Goal: Task Accomplishment & Management: Manage account settings

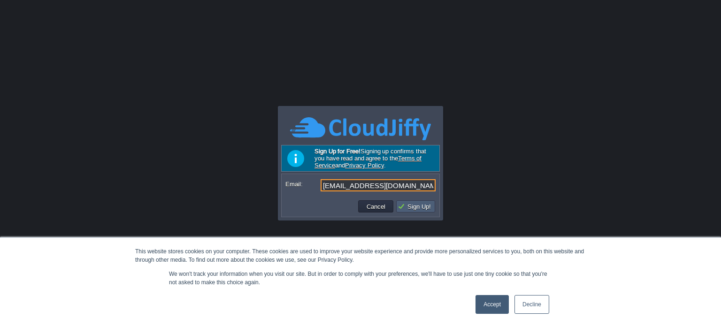
type input "tcgasr@gmail.com"
click at [406, 207] on button "Sign Up!" at bounding box center [416, 206] width 36 height 8
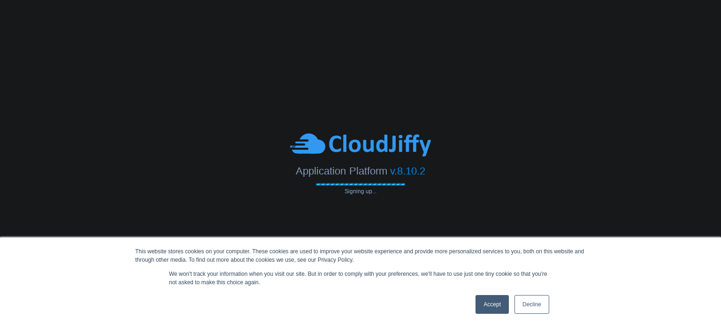
type input "tcgasr@gmail.com"
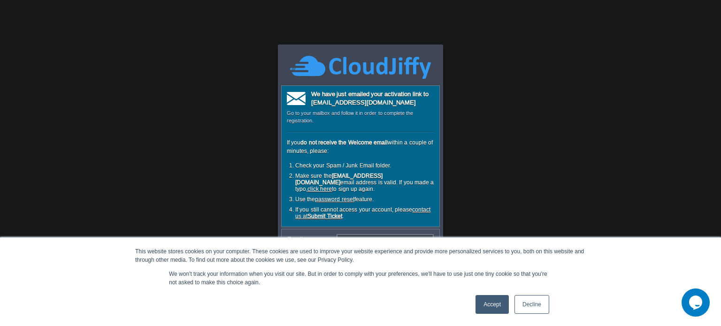
click at [532, 303] on link "Decline" at bounding box center [532, 304] width 35 height 19
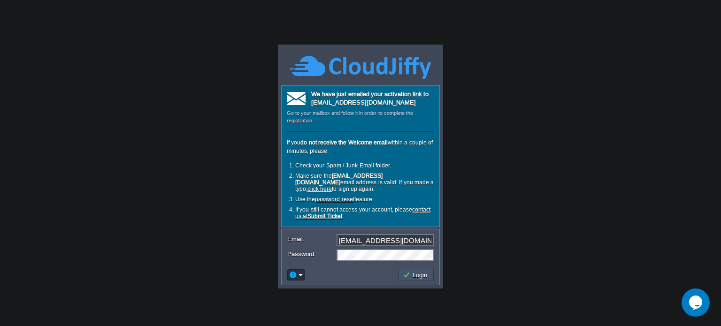
click at [408, 271] on button "Login" at bounding box center [416, 275] width 27 height 8
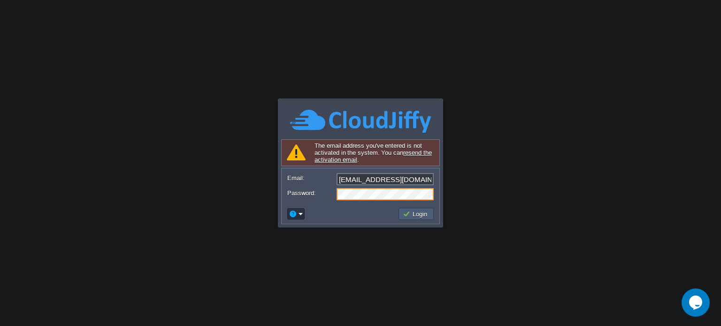
click at [425, 216] on button "Login" at bounding box center [416, 214] width 27 height 8
click at [421, 214] on button "Login" at bounding box center [416, 214] width 27 height 8
click at [415, 152] on link "resend the activation email" at bounding box center [373, 156] width 117 height 14
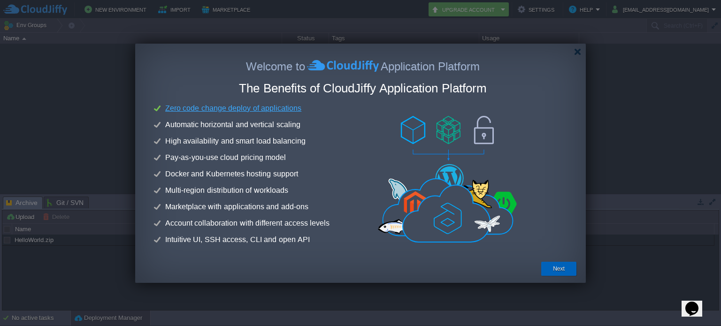
click at [564, 268] on button "Next" at bounding box center [559, 268] width 12 height 9
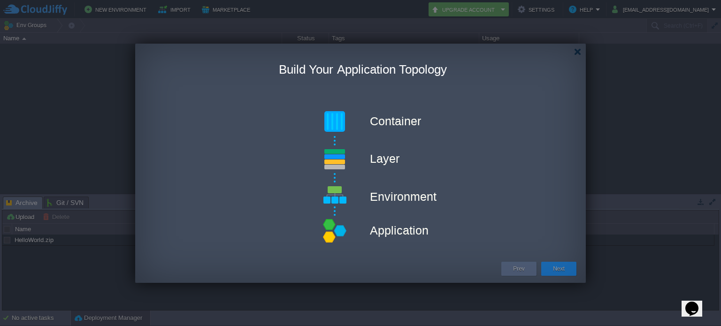
click at [564, 268] on button "Next" at bounding box center [559, 268] width 12 height 9
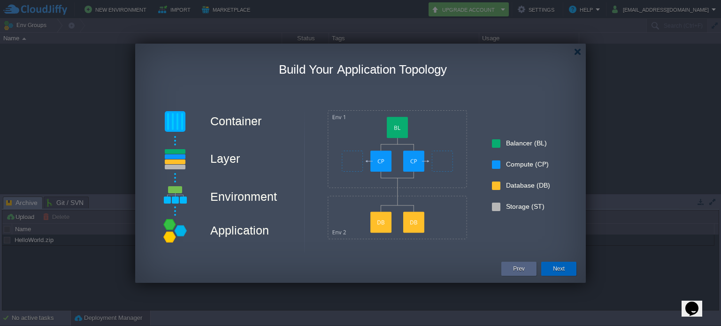
click at [564, 268] on button "Next" at bounding box center [559, 268] width 12 height 9
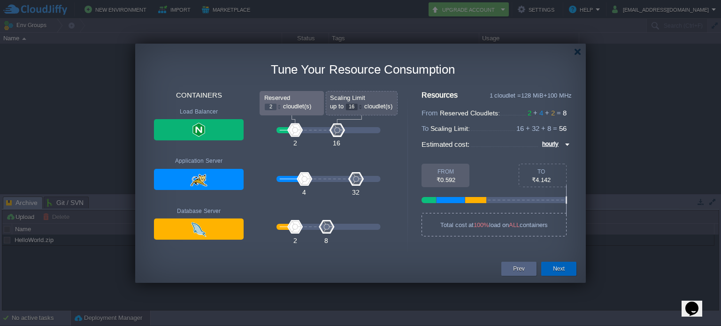
click at [559, 270] on button "Next" at bounding box center [559, 268] width 12 height 9
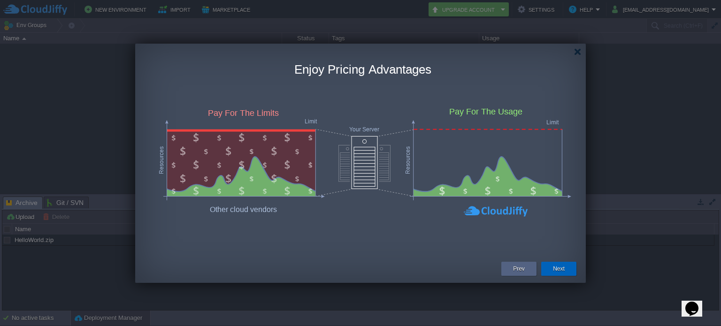
click at [556, 270] on button "Next" at bounding box center [559, 268] width 12 height 9
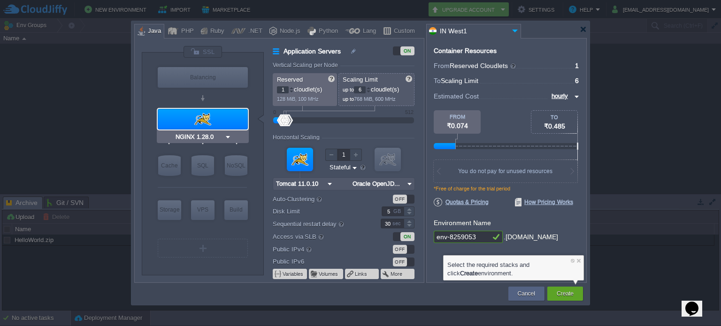
type input "Tomcat 11.0.10"
click at [575, 296] on div "Create" at bounding box center [566, 294] width 22 height 14
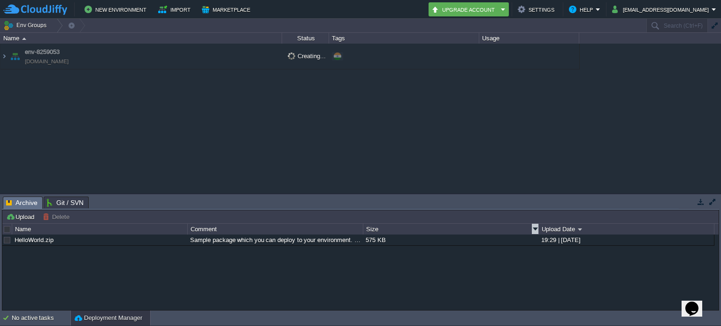
drag, startPoint x: 575, startPoint y: 296, endPoint x: 471, endPoint y: 201, distance: 140.9
click at [471, 201] on div "Tasks Activity Log Archive Git / SVN Upload Delete Deploy to ... Custom applica…" at bounding box center [360, 252] width 721 height 116
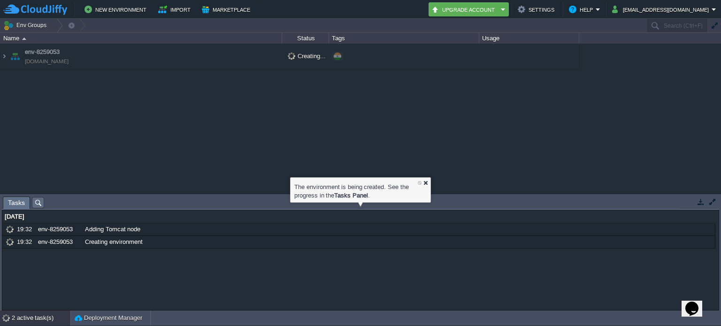
click at [425, 182] on div at bounding box center [426, 183] width 6 height 6
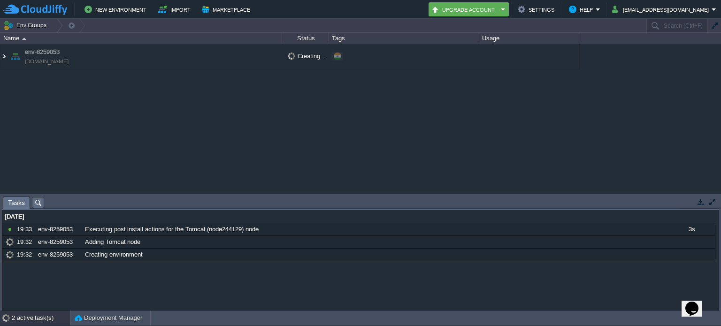
click at [2, 57] on img at bounding box center [4, 56] width 8 height 25
click at [5, 55] on img at bounding box center [4, 56] width 8 height 25
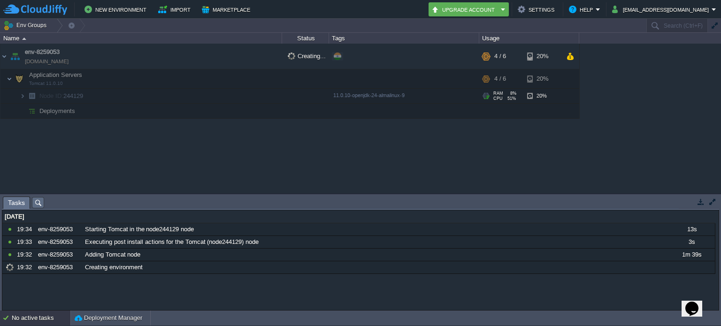
click at [148, 99] on div "env-8259053 env-8259053.cloudjiffy.net Creating... + Add to Env Group RAM 8% CP…" at bounding box center [360, 119] width 721 height 150
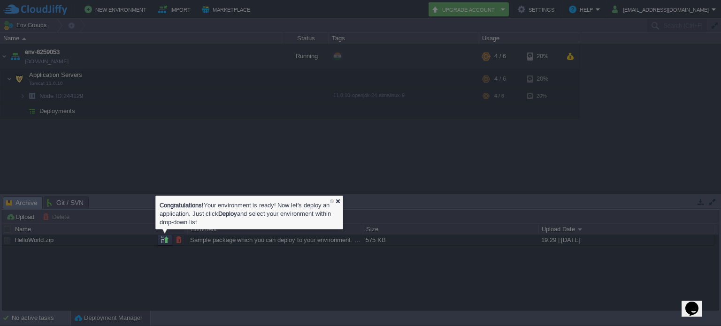
click at [338, 199] on div at bounding box center [338, 201] width 6 height 6
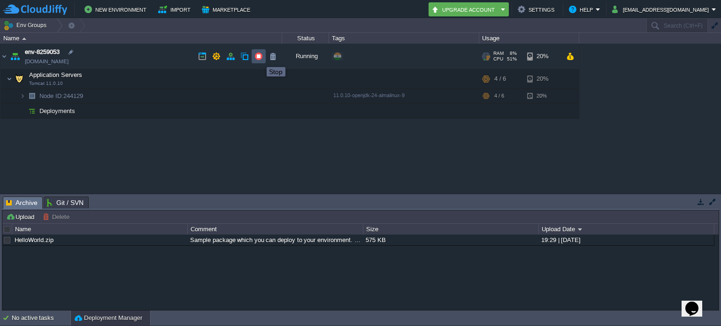
click at [260, 59] on button "button" at bounding box center [259, 56] width 8 height 8
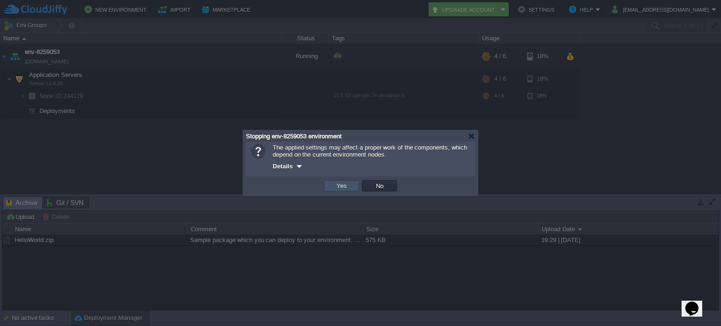
click at [340, 186] on button "Yes" at bounding box center [342, 186] width 16 height 8
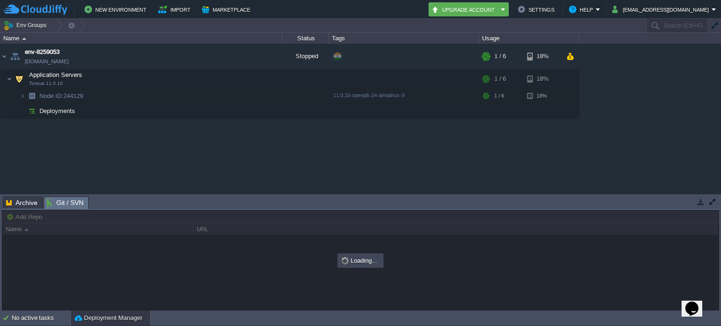
click at [66, 204] on span "Git / SVN" at bounding box center [65, 203] width 37 height 12
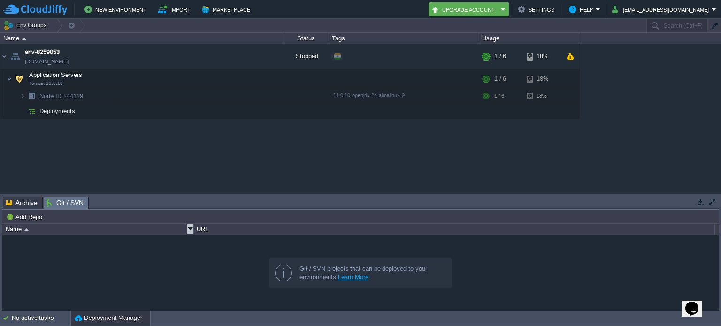
click at [193, 228] on link at bounding box center [190, 229] width 7 height 10
click at [13, 216] on button "Add Repo" at bounding box center [25, 217] width 39 height 8
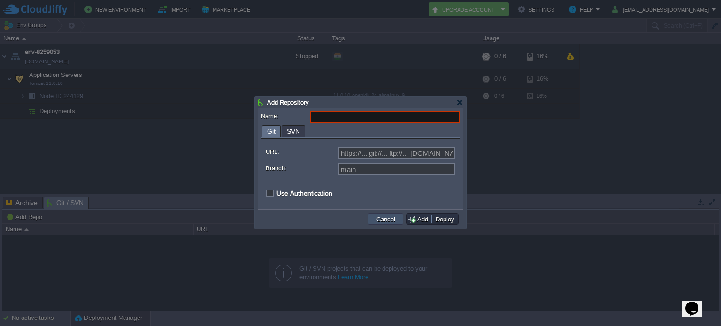
click at [388, 221] on button "Cancel" at bounding box center [386, 219] width 24 height 8
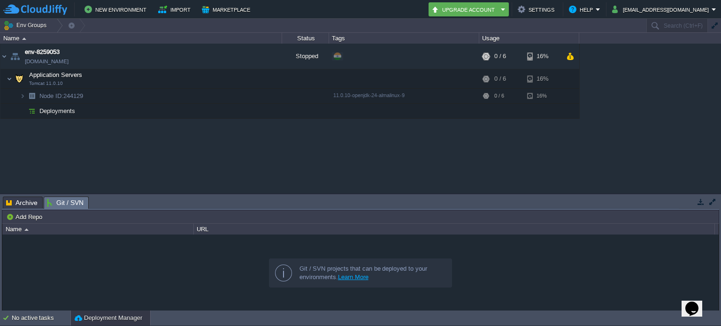
click at [55, 110] on span "Deployments" at bounding box center [58, 111] width 38 height 8
click at [22, 95] on img at bounding box center [23, 96] width 6 height 15
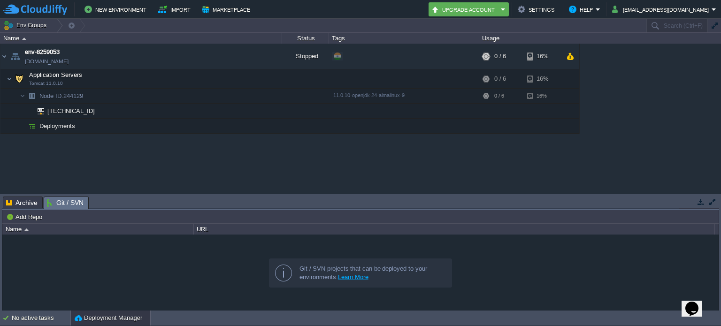
click at [55, 127] on span "Deployments" at bounding box center [58, 126] width 38 height 8
click at [43, 5] on img at bounding box center [35, 10] width 64 height 12
click at [169, 13] on button "Import" at bounding box center [175, 9] width 35 height 11
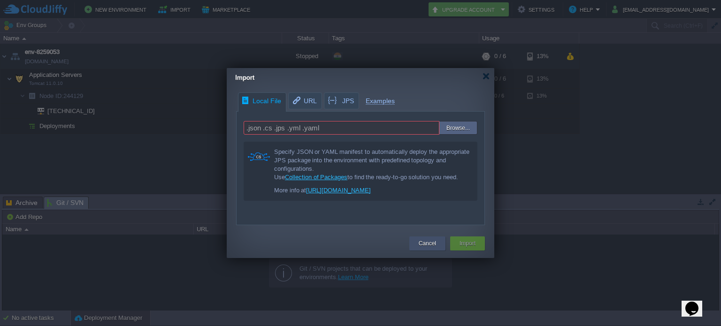
click at [419, 244] on button "Cancel" at bounding box center [427, 243] width 17 height 9
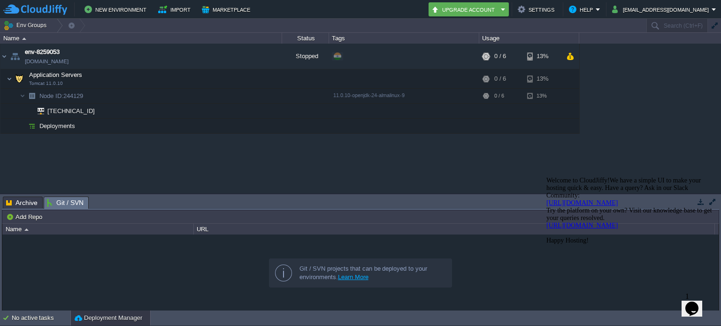
click at [690, 301] on icon "Opens Chat This icon Opens the chat window." at bounding box center [692, 308] width 15 height 15
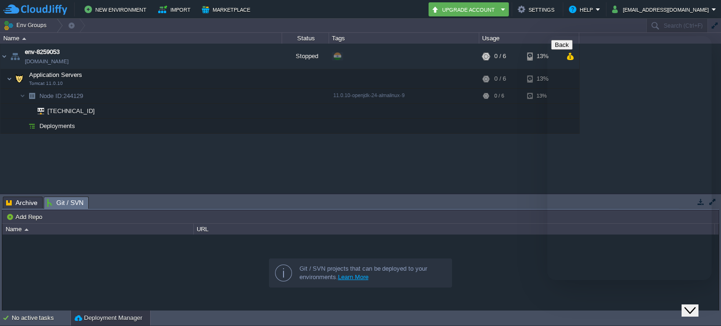
click at [562, 46] on button "Back" at bounding box center [562, 45] width 22 height 10
click at [691, 305] on button "Close Chat This icon closes the chat window." at bounding box center [690, 311] width 17 height 12
click at [571, 56] on button "button" at bounding box center [570, 56] width 8 height 8
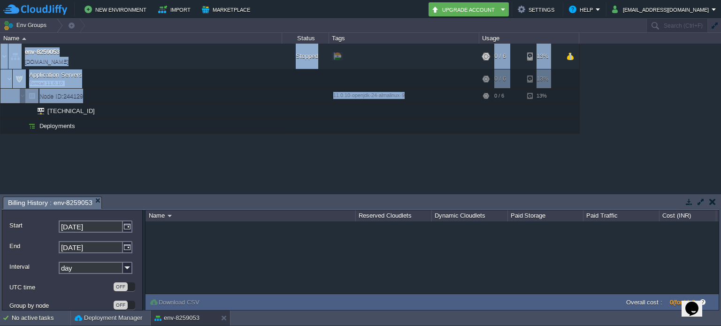
drag, startPoint x: 611, startPoint y: 103, endPoint x: 395, endPoint y: 115, distance: 216.3
click at [395, 115] on div "env-8259053 env-8259053.cloudjiffy.net Stopped + Add to Env Group RAM 0% CPU 0%…" at bounding box center [360, 119] width 721 height 150
click at [96, 197] on em "Billing History : env-8259053" at bounding box center [54, 203] width 93 height 12
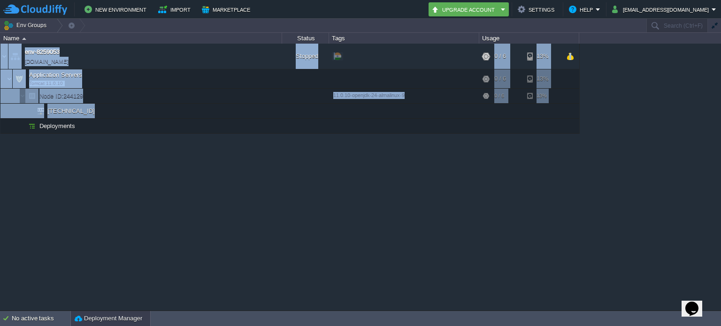
click at [106, 319] on button "Deployment Manager" at bounding box center [109, 318] width 68 height 9
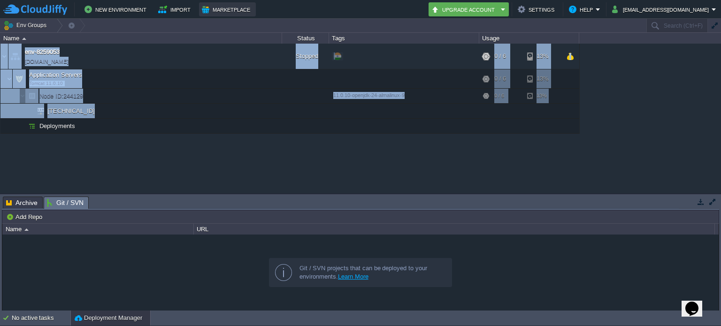
click at [235, 6] on button "Marketplace" at bounding box center [227, 9] width 51 height 11
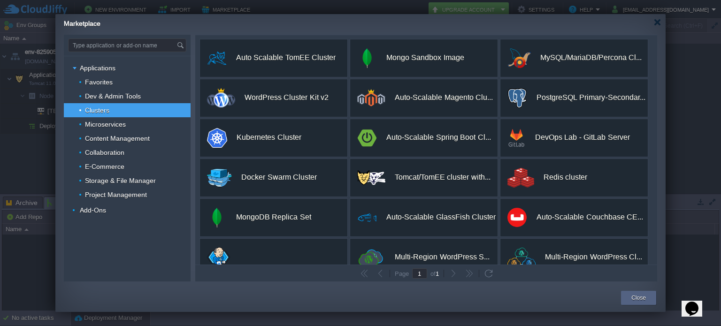
click at [657, 231] on div "Type application or add-on name Applications Favorites Dev & Admin Tools Cluste…" at bounding box center [360, 158] width 611 height 247
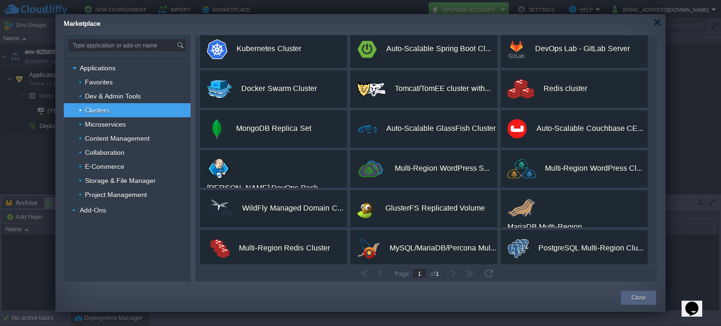
scroll to position [96, 0]
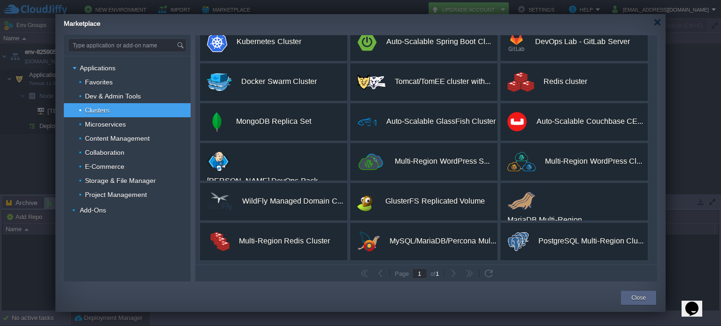
click at [657, 78] on div "Type application or add-on name Applications Favorites Dev & Admin Tools Cluste…" at bounding box center [360, 158] width 611 height 247
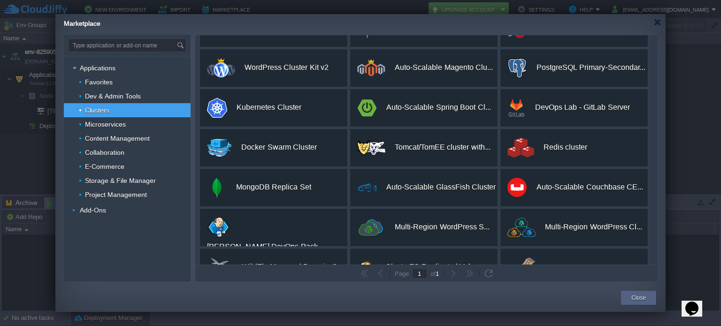
scroll to position [1, 0]
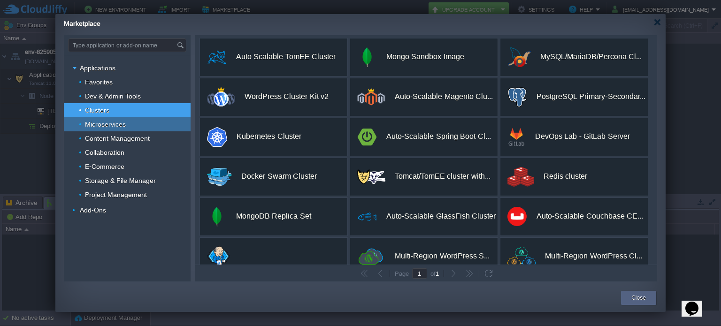
click at [99, 124] on span "Microservices" at bounding box center [105, 124] width 43 height 8
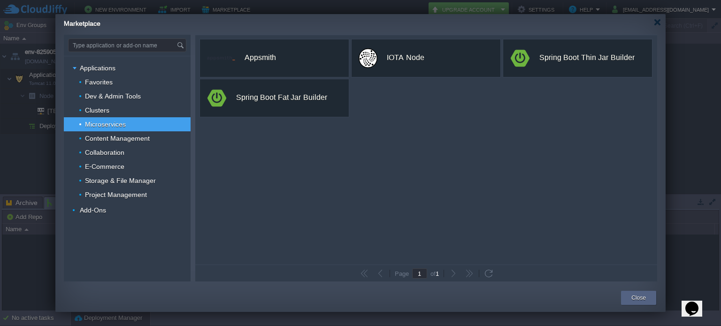
scroll to position [0, 0]
click at [106, 168] on span "E-Commerce" at bounding box center [105, 166] width 42 height 8
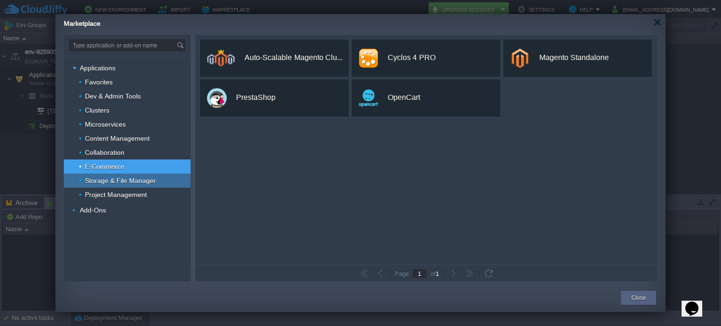
click at [126, 180] on span "Storage & File Manager" at bounding box center [120, 181] width 73 height 8
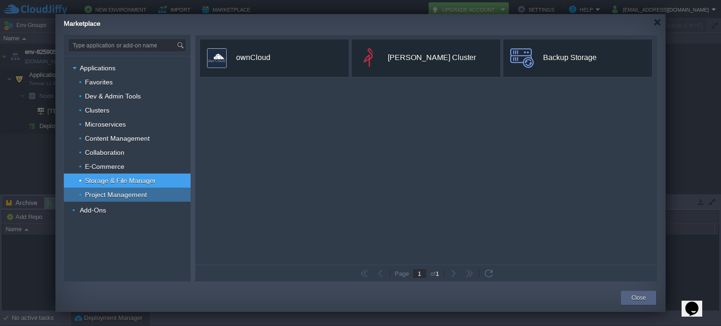
click at [117, 193] on span "Project Management" at bounding box center [116, 195] width 64 height 8
type input "Type application or add-on name"
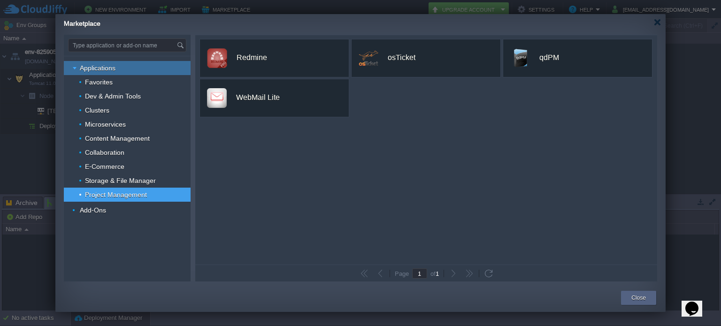
click at [75, 69] on img at bounding box center [76, 68] width 6 height 14
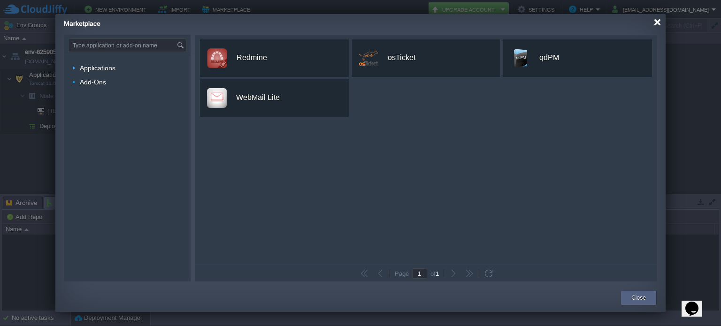
click at [658, 20] on div at bounding box center [657, 22] width 7 height 7
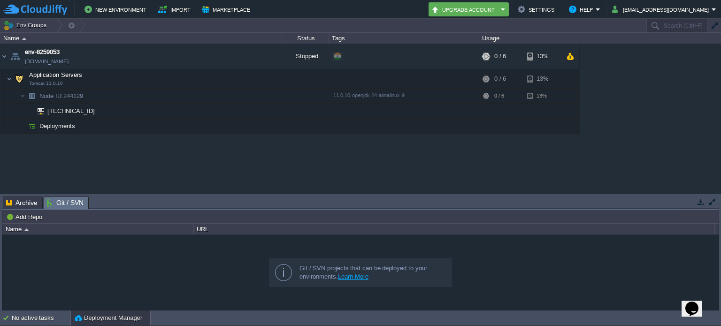
click at [61, 123] on span "Deployments" at bounding box center [58, 126] width 38 height 8
drag, startPoint x: 73, startPoint y: 75, endPoint x: 47, endPoint y: 74, distance: 26.3
click at [47, 74] on span "Application Servers" at bounding box center [55, 75] width 55 height 8
click at [302, 63] on div "Stopped" at bounding box center [305, 56] width 47 height 25
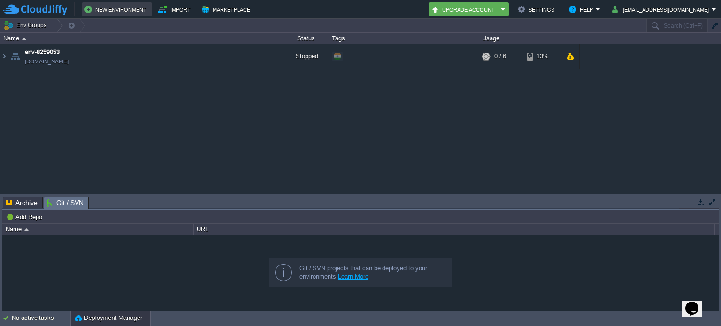
click at [116, 7] on button "New Environment" at bounding box center [117, 9] width 65 height 11
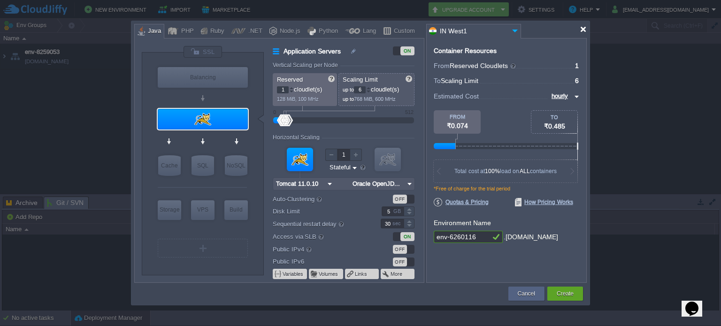
click at [583, 30] on div at bounding box center [583, 29] width 7 height 7
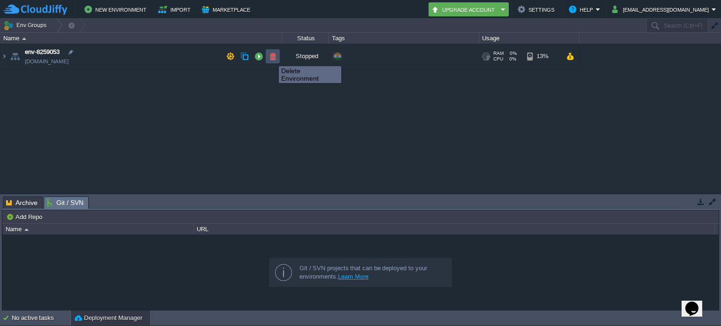
click at [272, 58] on button "button" at bounding box center [273, 56] width 8 height 8
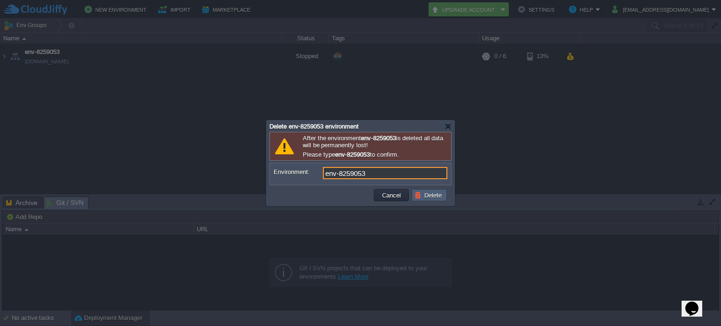
type input "env-8259053"
click at [434, 193] on button "Delete" at bounding box center [430, 195] width 30 height 8
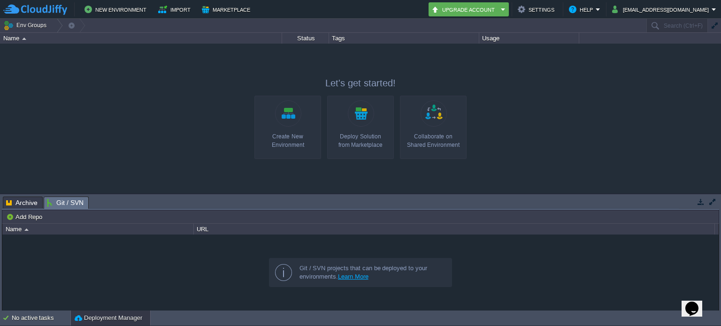
click at [289, 127] on link "Create New Environment" at bounding box center [288, 127] width 67 height 63
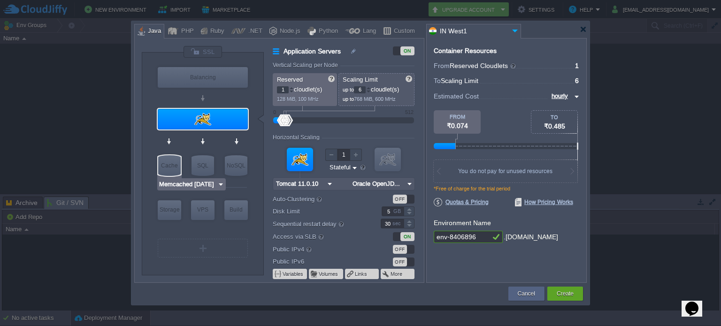
type input "MariaDB 12.0.2"
click at [203, 168] on div "SQL" at bounding box center [203, 165] width 23 height 21
type input "SQL Databases"
type input "4"
type input "MariaDB 12.0.2"
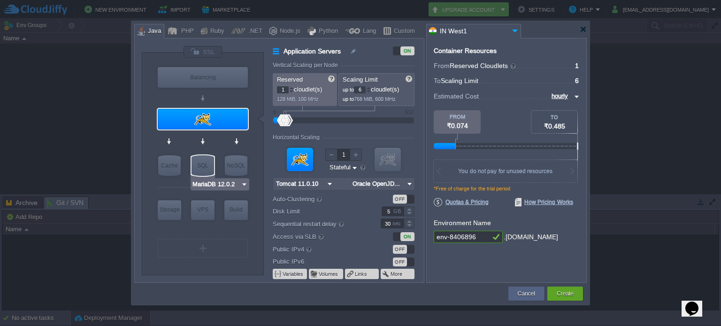
type input "12.0.2-almalin..."
type input "Stateless"
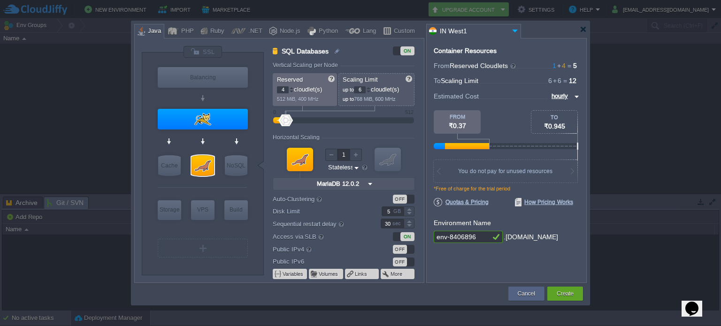
type input "NGINX 1.28.0"
type input "0"
click at [276, 119] on div at bounding box center [277, 120] width 9 height 6
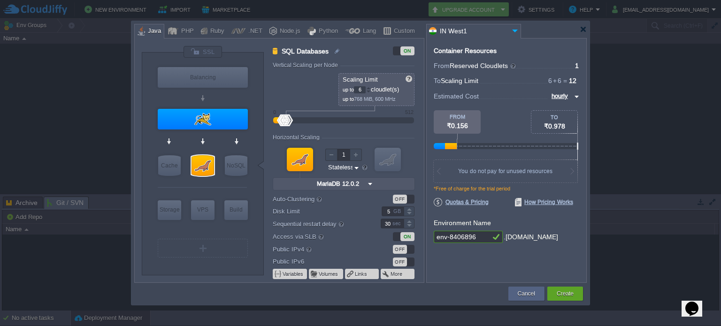
click at [276, 119] on div at bounding box center [277, 120] width 8 height 6
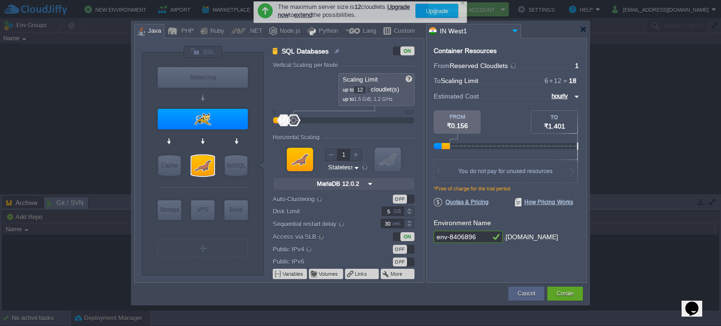
click at [299, 120] on div at bounding box center [344, 121] width 120 height 10
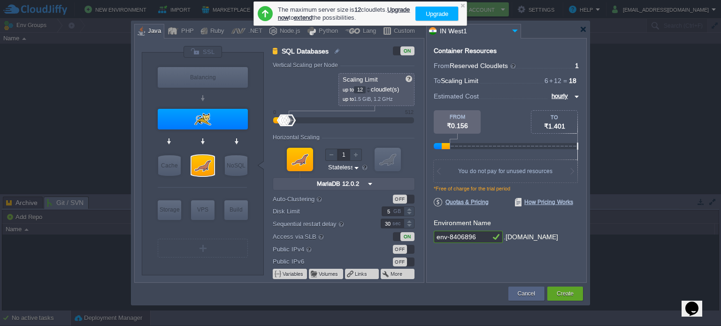
click at [273, 119] on div at bounding box center [277, 120] width 8 height 6
type input "4"
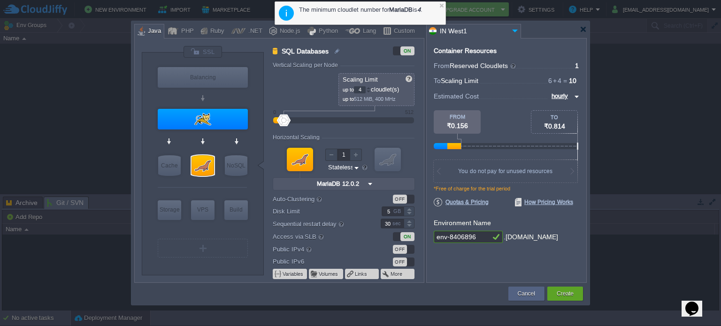
drag, startPoint x: 291, startPoint y: 121, endPoint x: 284, endPoint y: 122, distance: 7.5
click at [284, 122] on div at bounding box center [284, 121] width 14 height 12
click at [367, 132] on form "Vertical Scaling per Node Reserved 0 cloudlet(s) 0 MiB, 0 MHz Scaling Limit up …" at bounding box center [348, 172] width 151 height 221
click at [533, 293] on button "Cancel" at bounding box center [526, 293] width 17 height 9
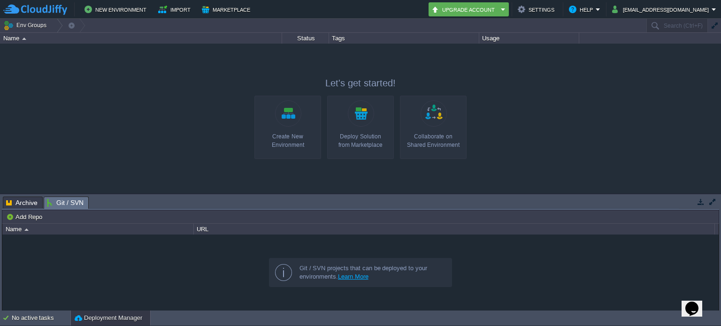
click at [47, 5] on img at bounding box center [35, 10] width 64 height 12
click at [601, 8] on em "Help" at bounding box center [584, 9] width 31 height 11
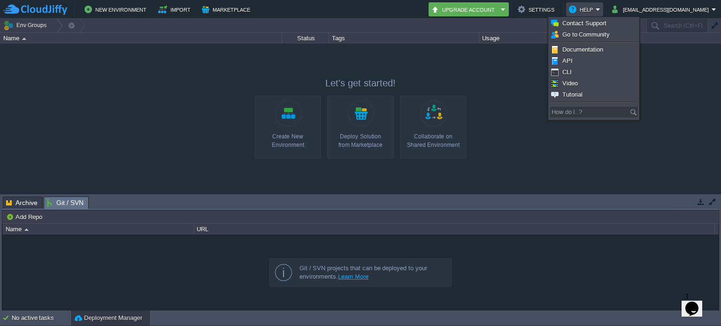
click at [699, 302] on icon "$i18n('chat', 'chat_widget')" at bounding box center [692, 309] width 13 height 14
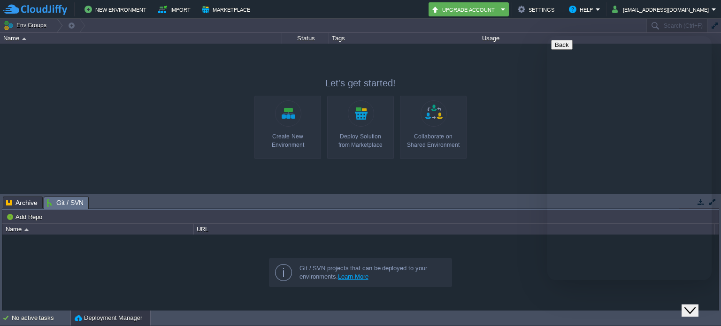
click at [503, 145] on div at bounding box center [360, 119] width 721 height 150
click at [689, 305] on div "Close Chat This icon closes the chat window." at bounding box center [690, 310] width 11 height 11
click at [703, 11] on button "tcgasr@gmail.com" at bounding box center [662, 9] width 100 height 11
click at [661, 100] on div at bounding box center [360, 119] width 721 height 150
click at [702, 7] on button "tcgasr@gmail.com" at bounding box center [662, 9] width 100 height 11
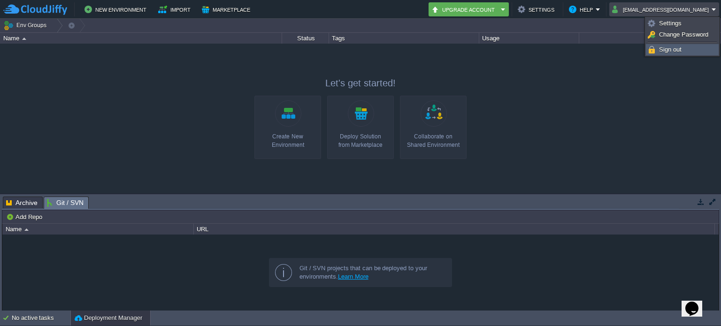
click at [674, 50] on span "Sign out" at bounding box center [670, 49] width 23 height 7
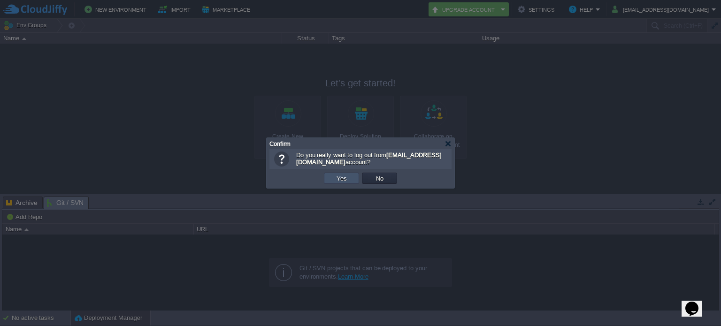
click at [341, 178] on button "Yes" at bounding box center [342, 178] width 16 height 8
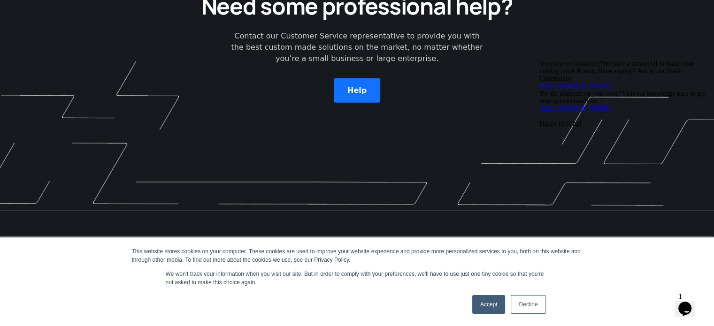
scroll to position [2765, 0]
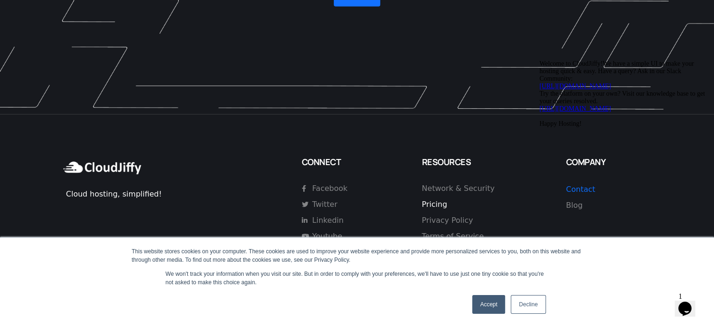
click at [432, 199] on span "Pricing" at bounding box center [434, 204] width 25 height 11
click at [526, 301] on link "Decline" at bounding box center [528, 304] width 35 height 19
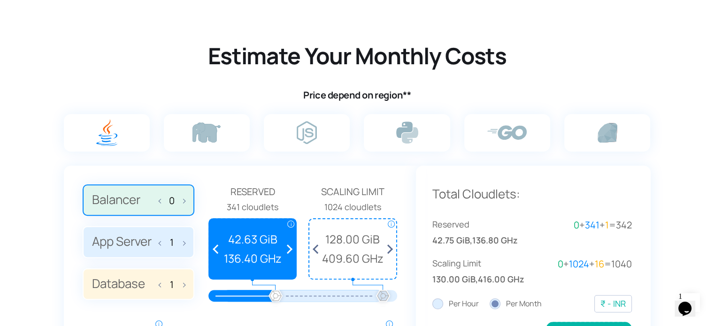
scroll to position [557, 0]
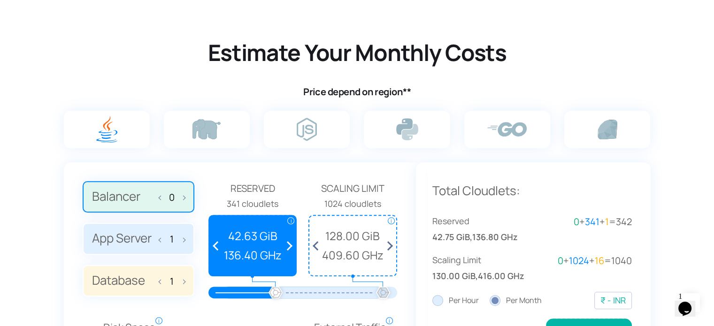
click at [98, 132] on img at bounding box center [106, 129] width 21 height 27
click at [0, 0] on input "radio" at bounding box center [0, 0] width 0 height 0
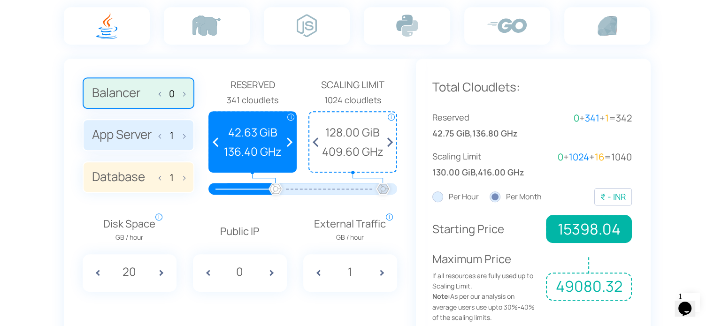
scroll to position [663, 0]
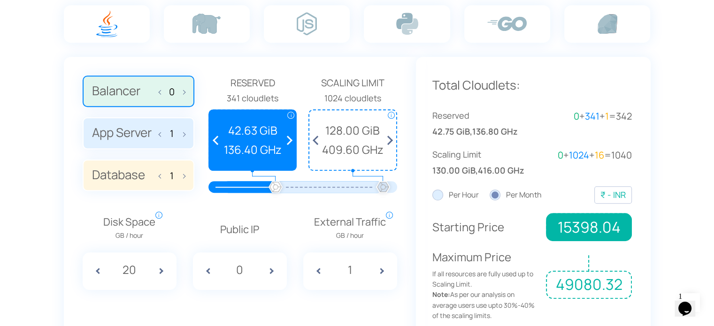
click at [225, 186] on div at bounding box center [243, 187] width 68 height 12
drag, startPoint x: 276, startPoint y: 185, endPoint x: 232, endPoint y: 186, distance: 44.1
click at [232, 186] on div at bounding box center [303, 187] width 161 height 12
click at [232, 186] on div at bounding box center [243, 187] width 68 height 12
click at [98, 269] on span at bounding box center [94, 272] width 23 height 38
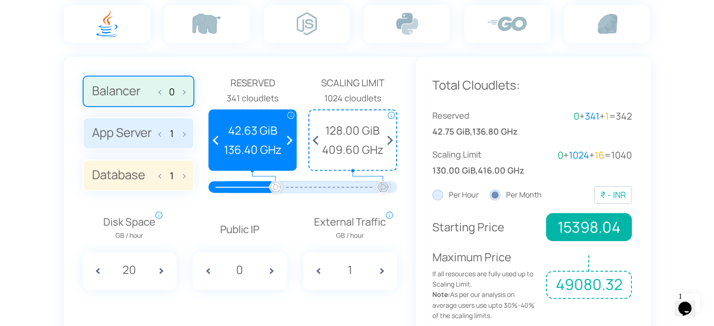
click at [98, 269] on span at bounding box center [94, 272] width 23 height 38
drag, startPoint x: 98, startPoint y: 269, endPoint x: 259, endPoint y: 224, distance: 167.8
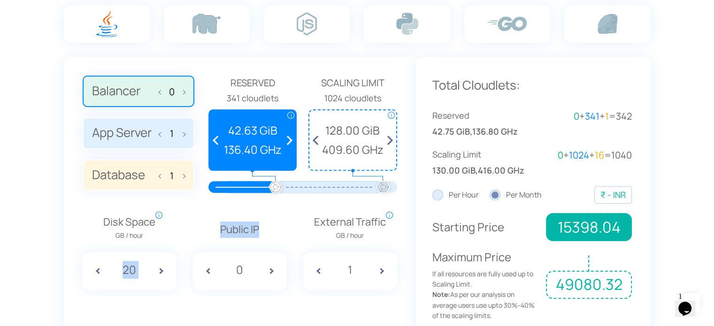
click at [259, 224] on div "Disk Space GB / hour i Amount of disk space consumed per hour. While checking p…" at bounding box center [240, 245] width 324 height 90
click at [175, 231] on p "Disk Space GB / hour i Amount of disk space consumed per hour. While checking p…" at bounding box center [130, 228] width 94 height 29
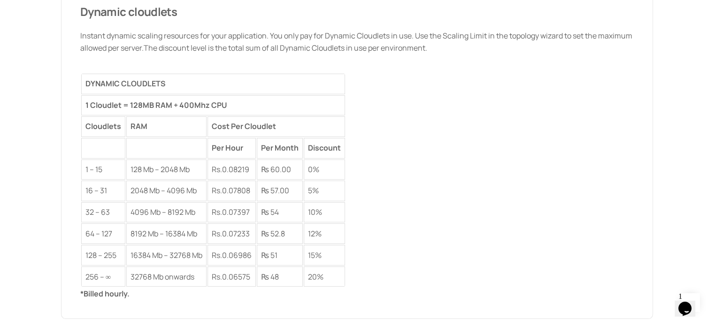
scroll to position [1569, 0]
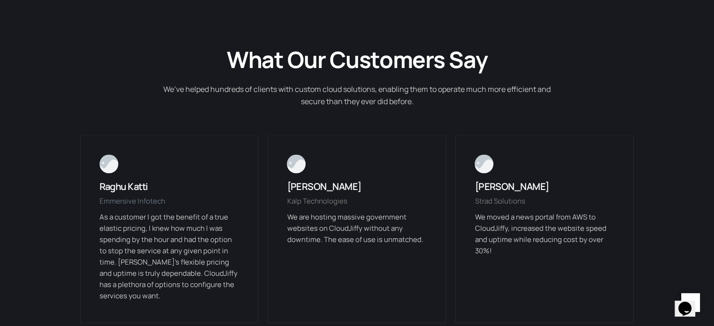
scroll to position [1788, 0]
